Goal: Navigation & Orientation: Find specific page/section

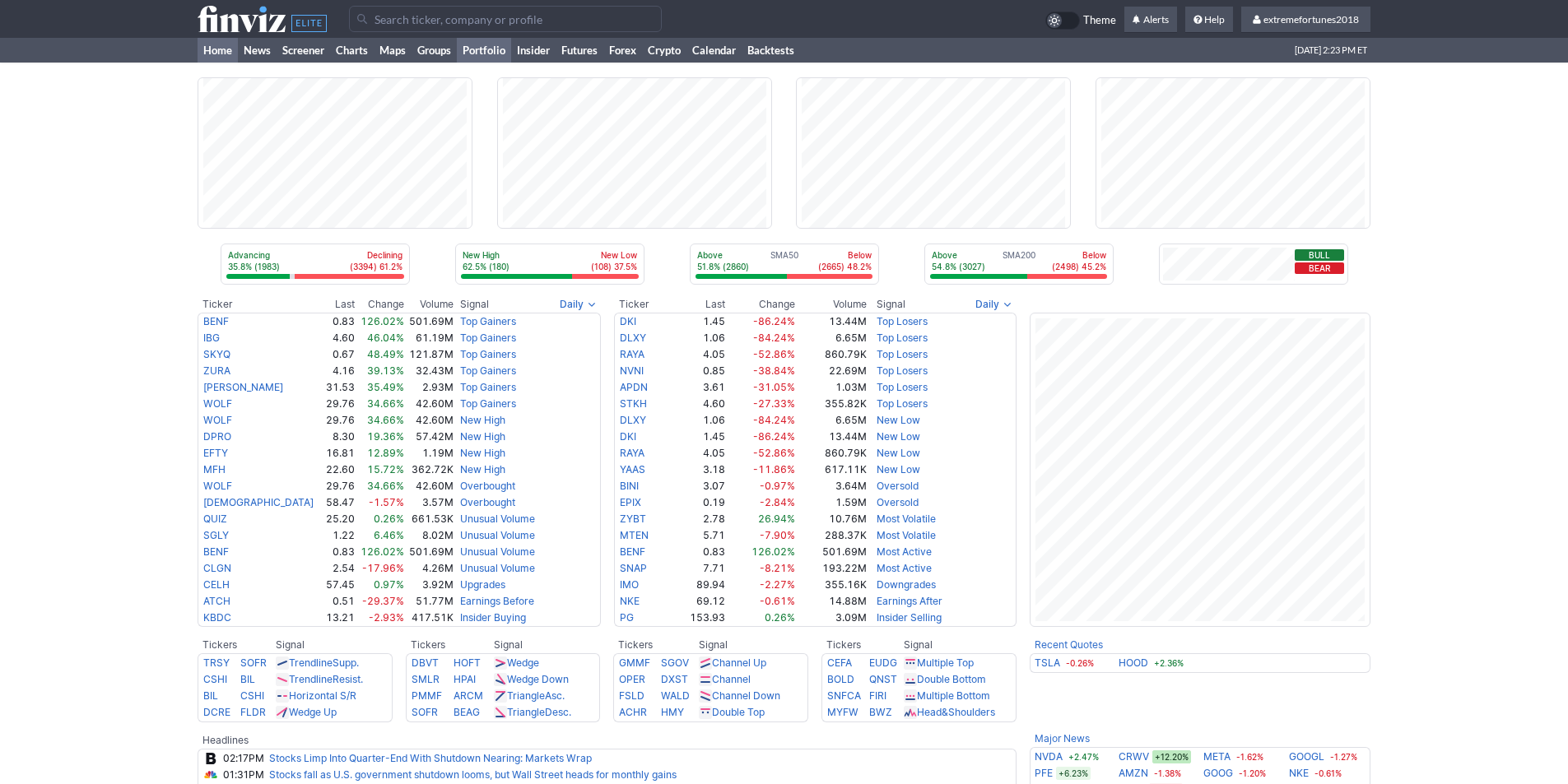
click at [489, 54] on link "Portfolio" at bounding box center [484, 50] width 54 height 25
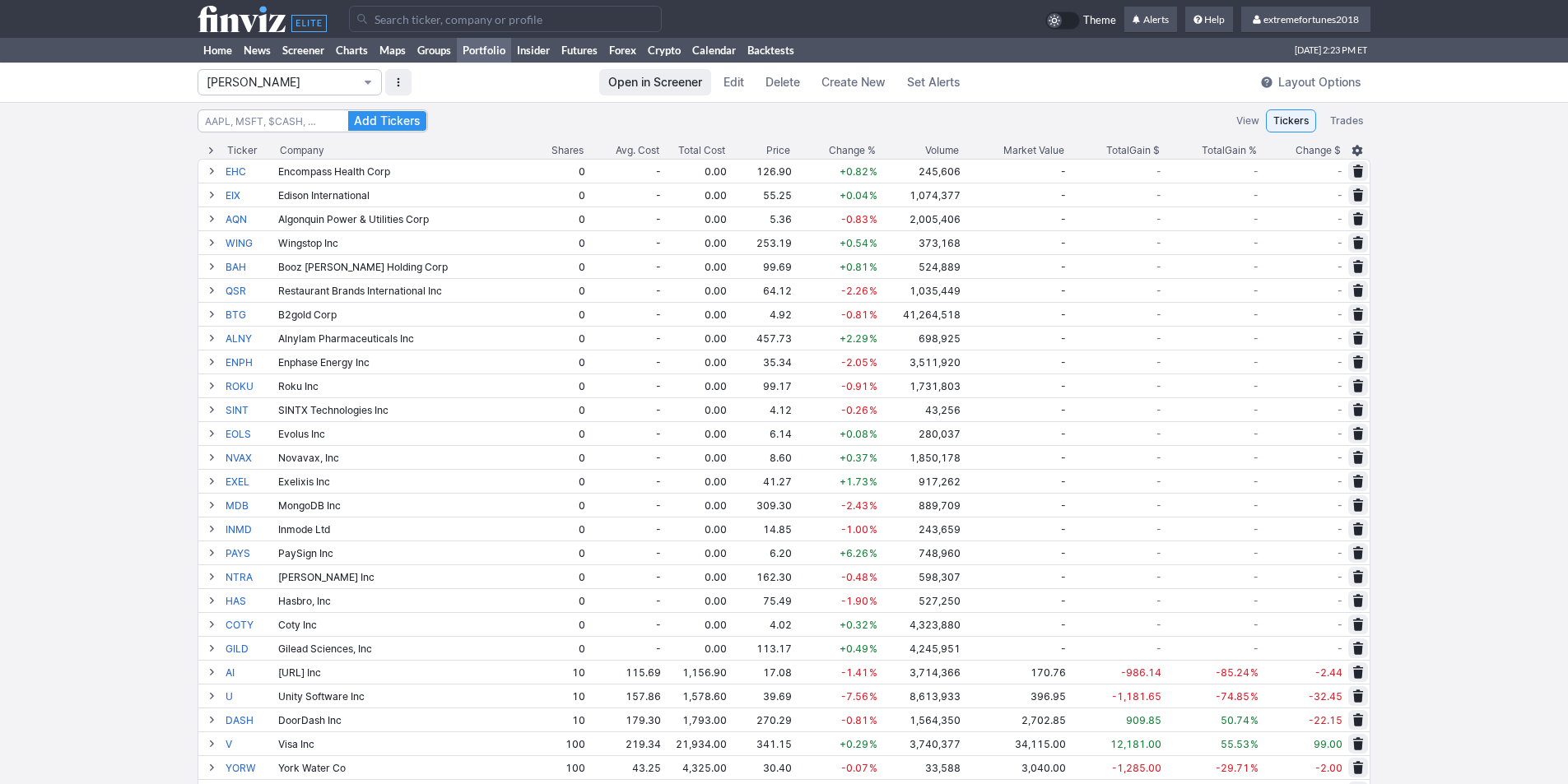
click at [283, 82] on span "Isabel_Watch" at bounding box center [281, 82] width 150 height 17
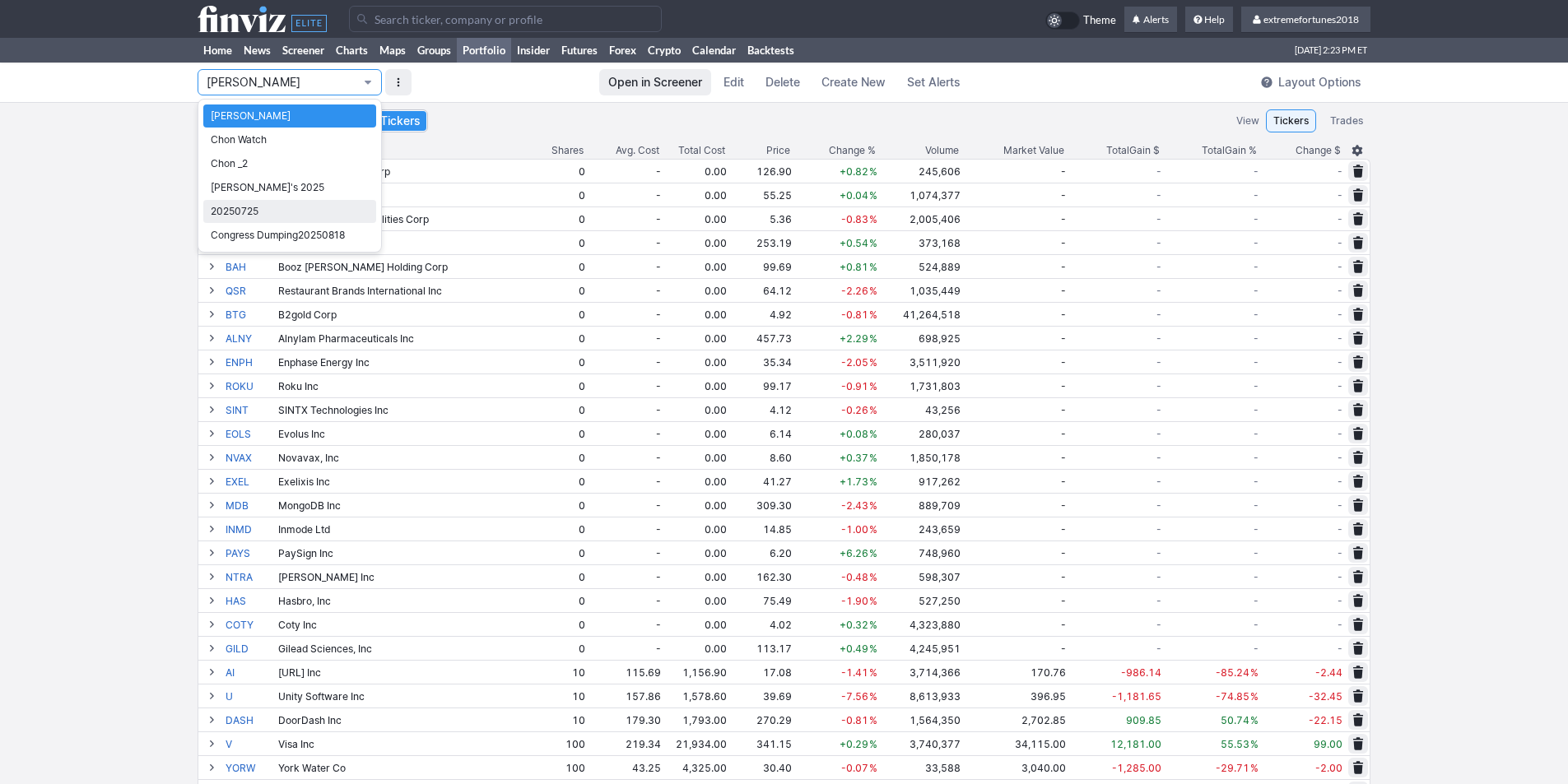
click at [261, 207] on span "20250725" at bounding box center [290, 211] width 158 height 17
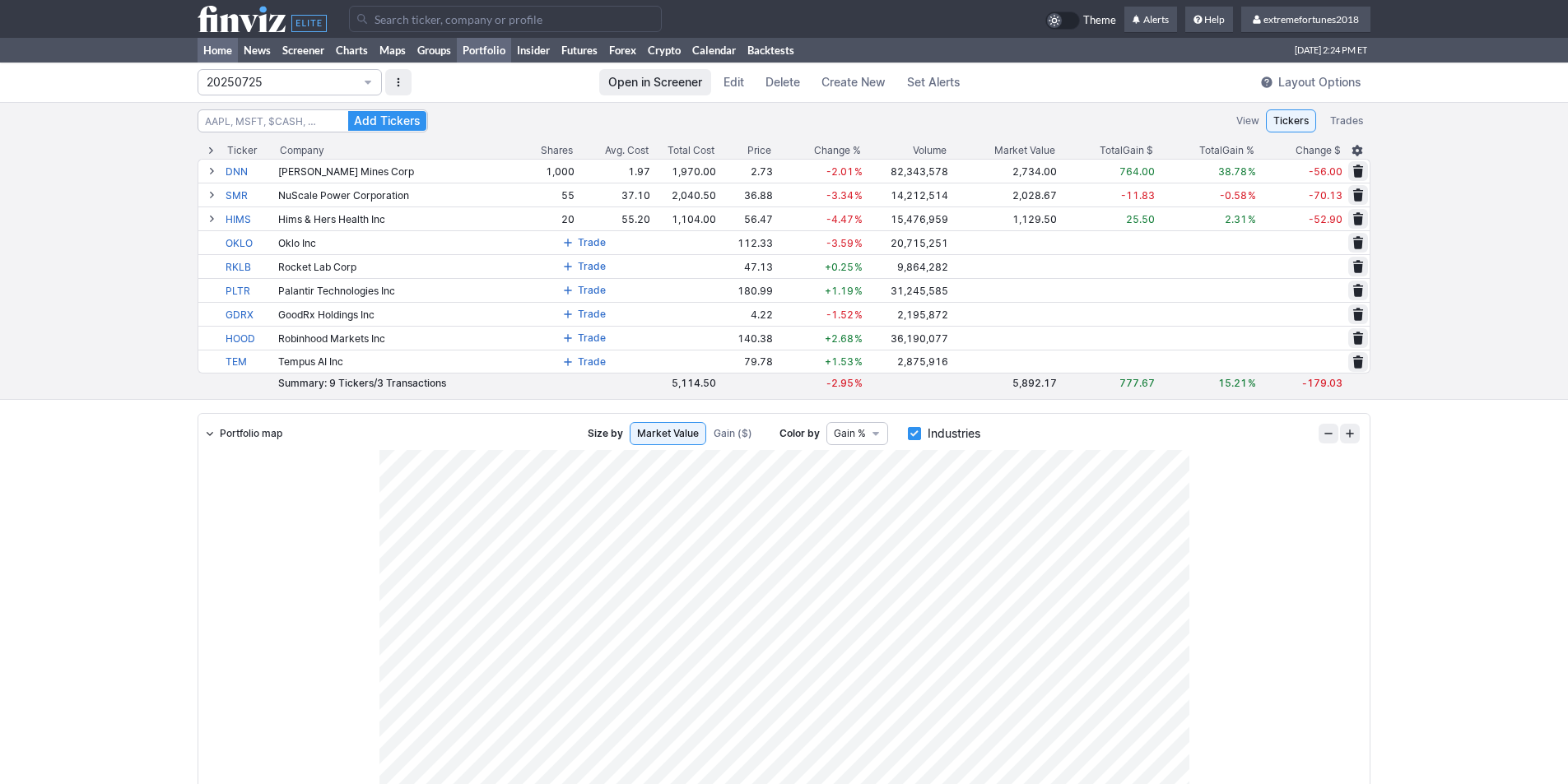
click at [222, 46] on link "Home" at bounding box center [218, 50] width 40 height 25
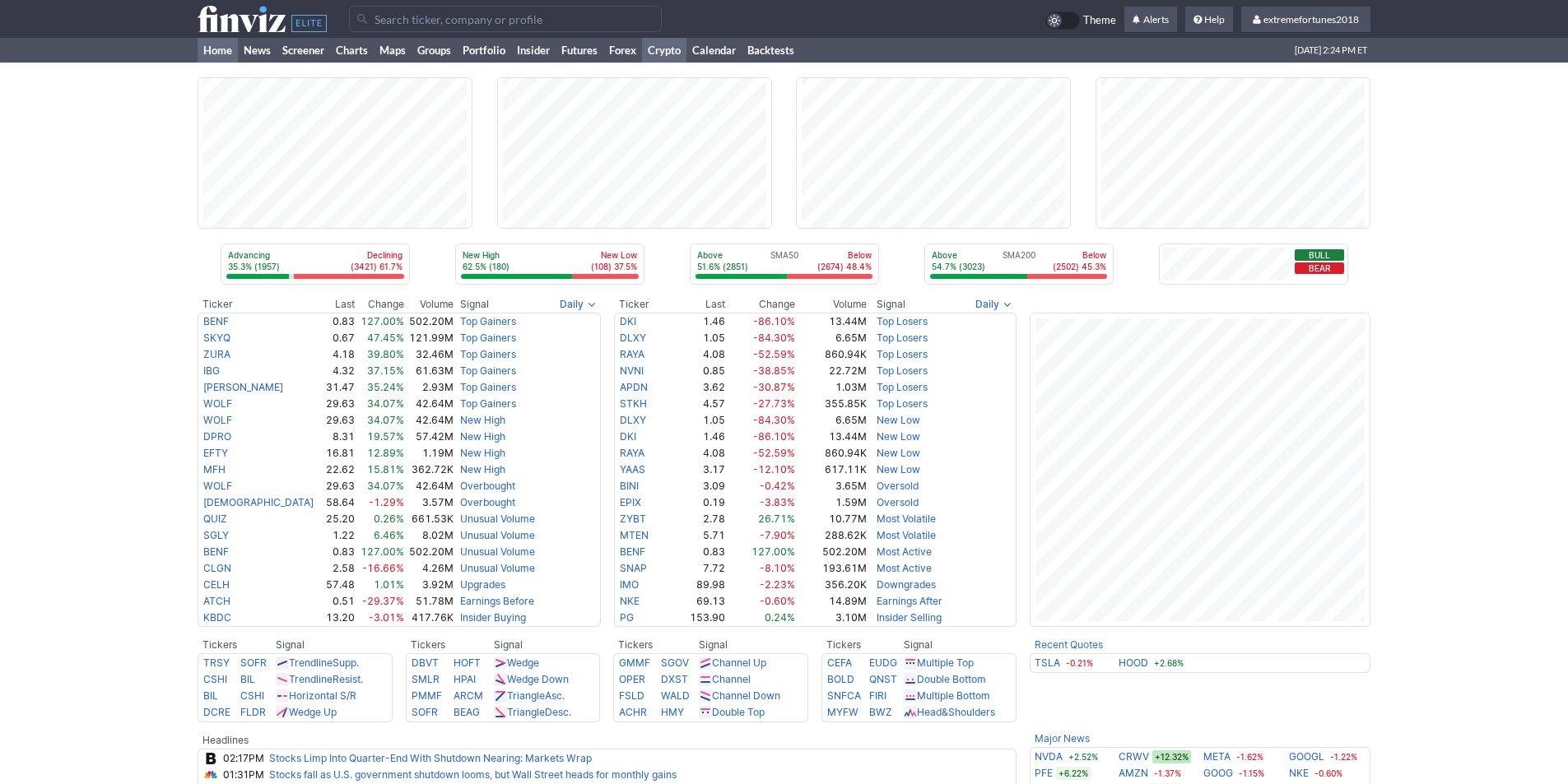
click at [667, 49] on link "Crypto" at bounding box center [664, 50] width 45 height 25
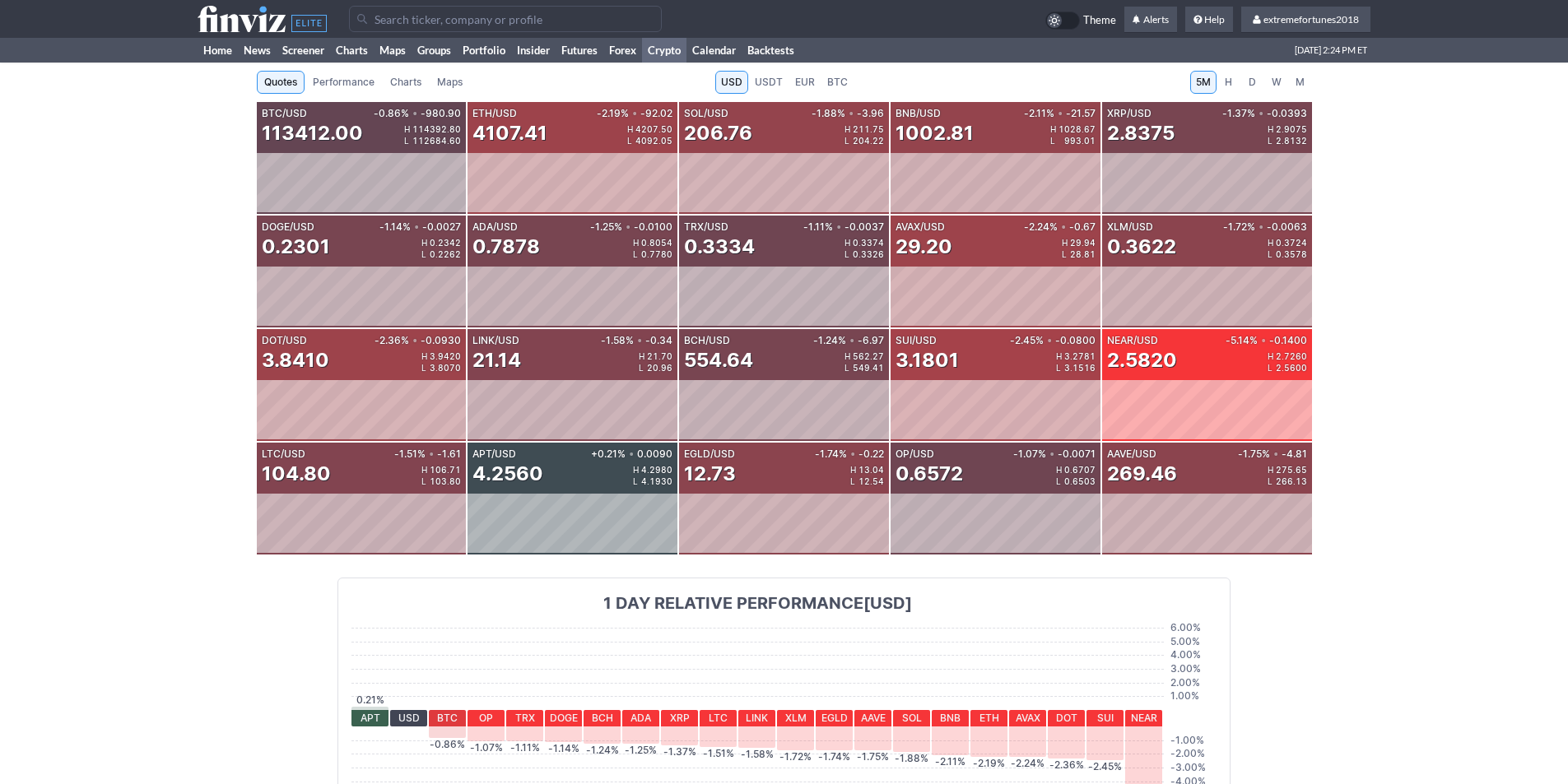
click at [1252, 86] on span "D" at bounding box center [1252, 82] width 11 height 17
click at [575, 46] on link "Futures" at bounding box center [579, 50] width 47 height 25
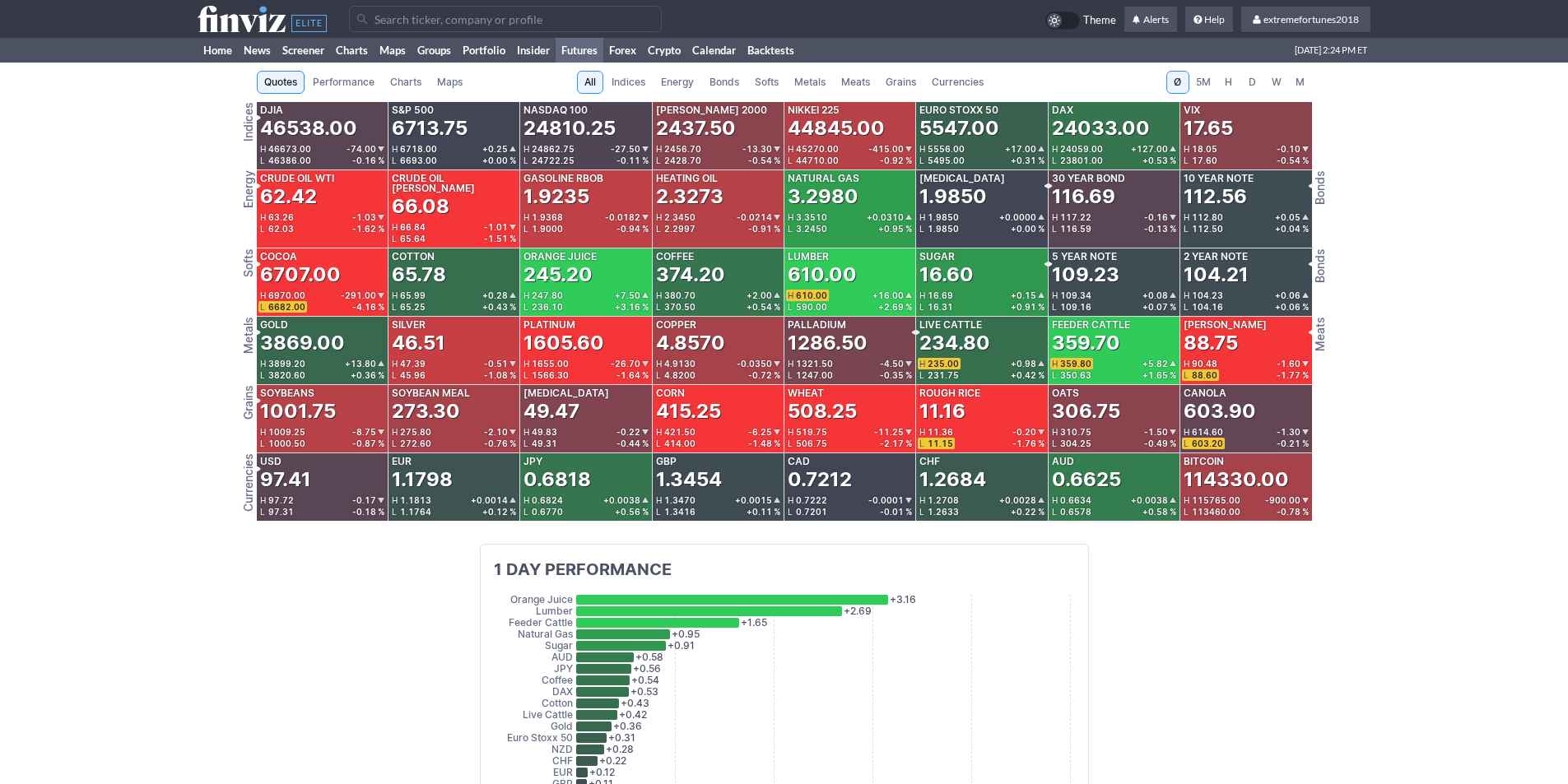
click at [818, 83] on span "Metals" at bounding box center [810, 82] width 32 height 17
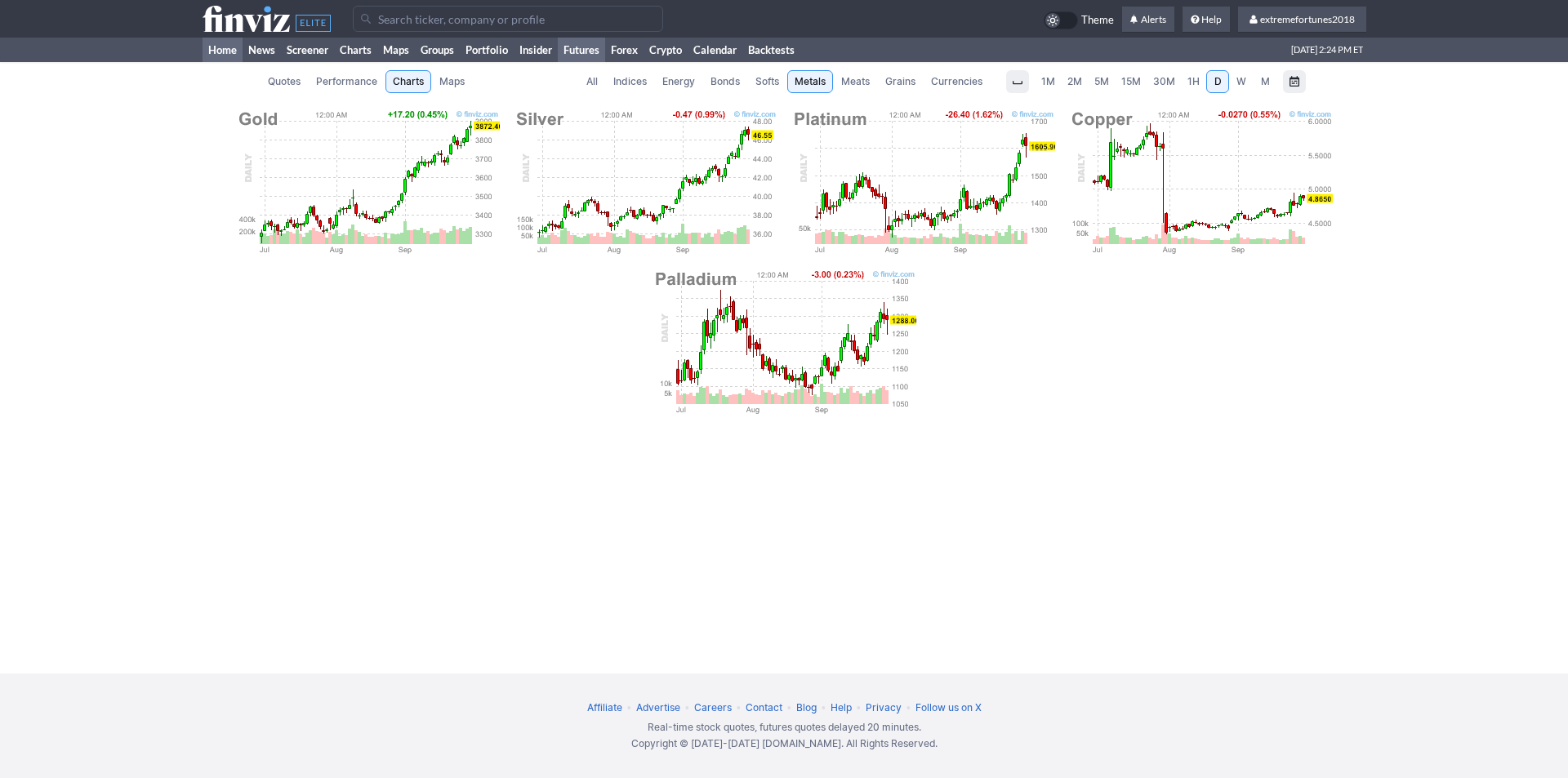
click at [218, 59] on link "Home" at bounding box center [223, 50] width 40 height 24
